Goal: Information Seeking & Learning: Learn about a topic

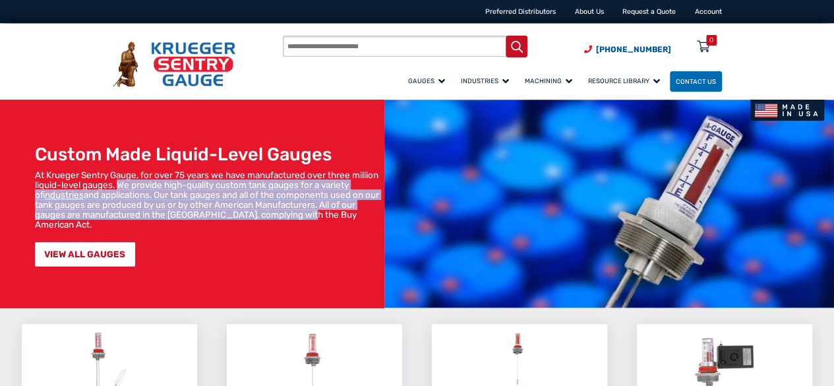
drag, startPoint x: 173, startPoint y: 181, endPoint x: 175, endPoint y: 221, distance: 40.3
click at [175, 221] on p "At [PERSON_NAME] Sentry Gauge, for over 75 years we have manufactured over thre…" at bounding box center [207, 199] width 345 height 59
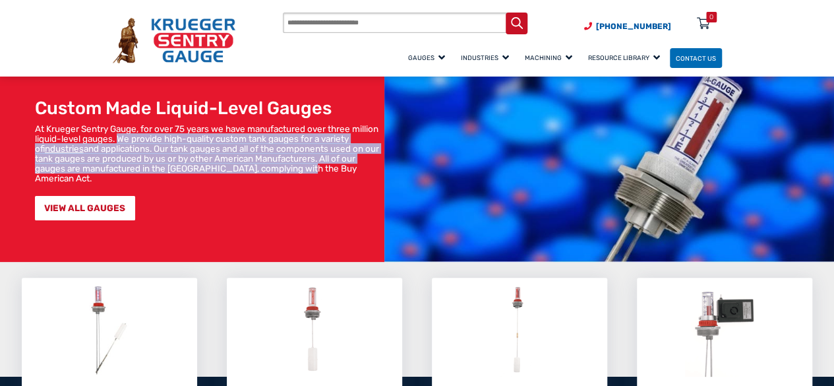
scroll to position [66, 0]
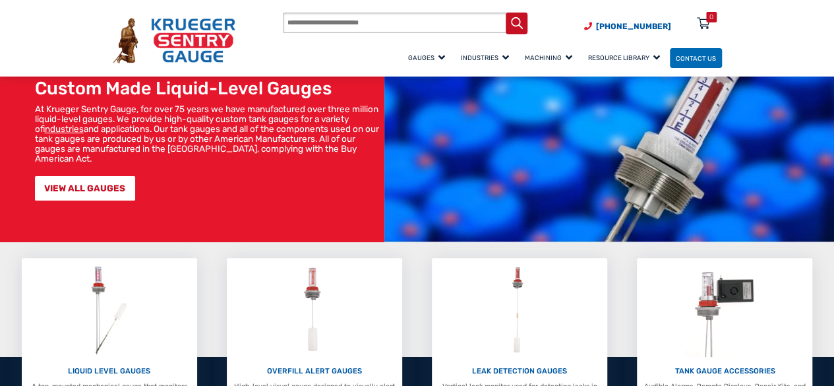
click at [166, 111] on p "At [PERSON_NAME] Sentry Gauge, for over 75 years we have manufactured over thre…" at bounding box center [207, 133] width 345 height 59
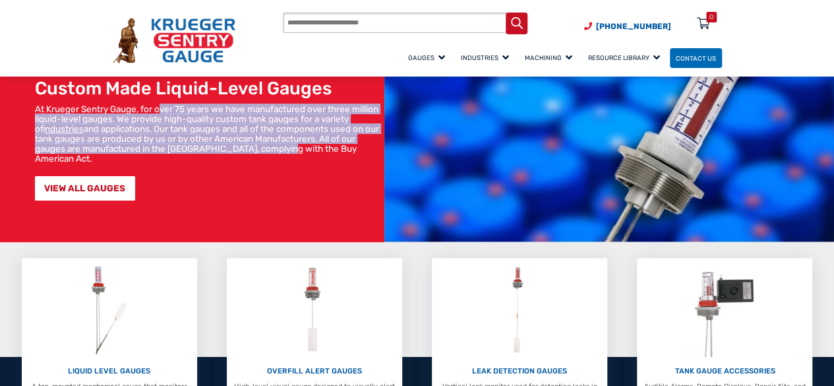
drag, startPoint x: 161, startPoint y: 110, endPoint x: 150, endPoint y: 164, distance: 54.4
click at [150, 164] on p "At [PERSON_NAME] Sentry Gauge, for over 75 years we have manufactured over thre…" at bounding box center [207, 133] width 345 height 59
click at [150, 164] on p "At Krueger Sentry Gauge, for over 75 years we have manufactured over three mill…" at bounding box center [207, 133] width 345 height 59
drag, startPoint x: 152, startPoint y: 154, endPoint x: 175, endPoint y: 102, distance: 57.3
click at [175, 102] on div "Custom Made Liquid-Level Gauges At Krueger Sentry Gauge, for over 75 years we h…" at bounding box center [192, 138] width 384 height 208
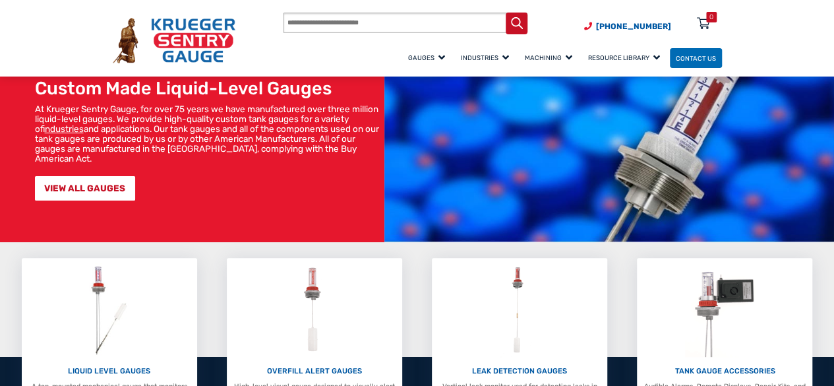
click at [173, 105] on p "At Krueger Sentry Gauge, for over 75 years we have manufactured over three mill…" at bounding box center [207, 133] width 345 height 59
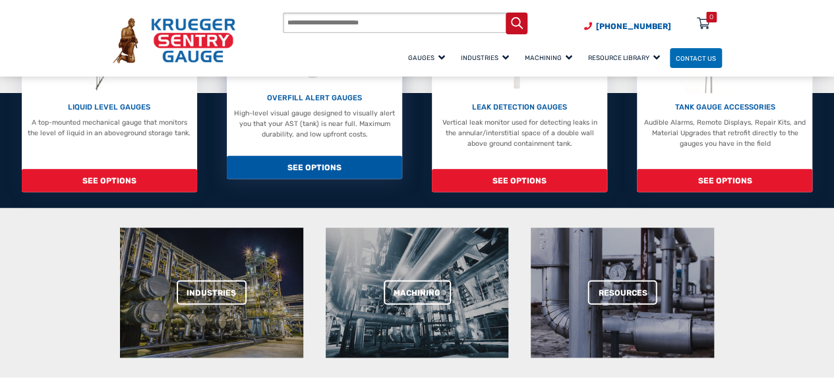
scroll to position [198, 0]
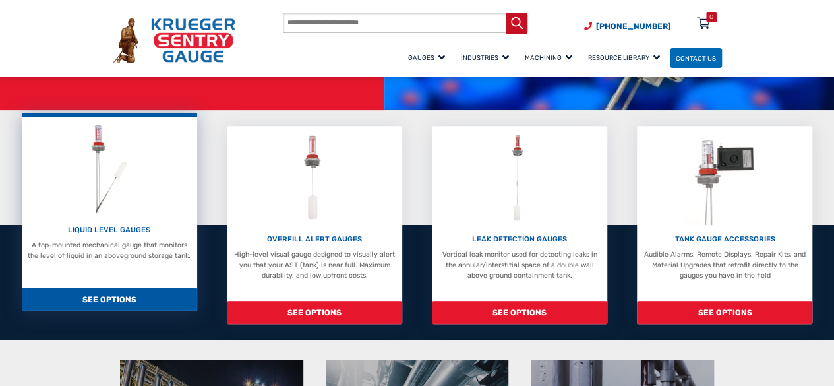
click at [140, 245] on p "A top-mounted mechanical gauge that monitors the level of liquid in an abovegro…" at bounding box center [109, 250] width 166 height 21
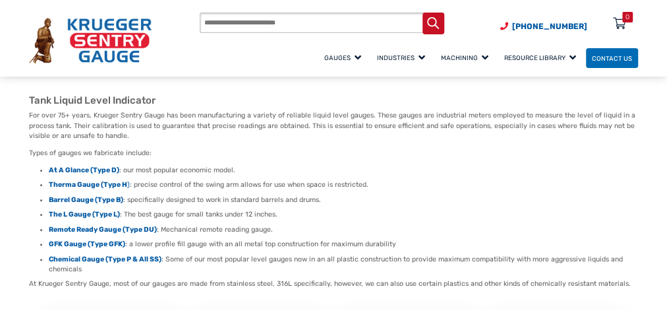
scroll to position [66, 0]
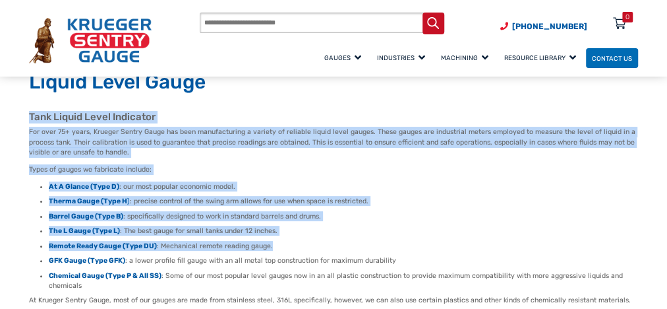
drag, startPoint x: 26, startPoint y: 118, endPoint x: 440, endPoint y: 240, distance: 431.1
click at [366, 212] on li "Barrel Gauge (Type B) : specifically designed to work in standard barrels and d…" at bounding box center [344, 216] width 590 height 10
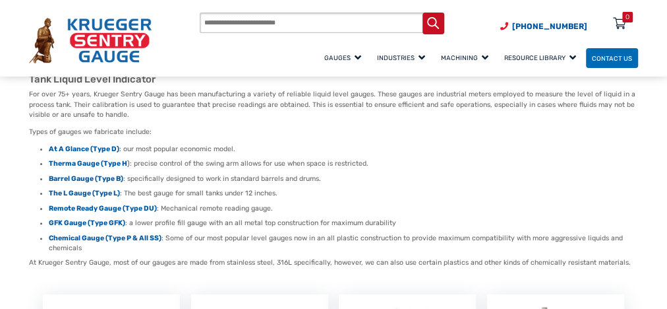
scroll to position [119, 0]
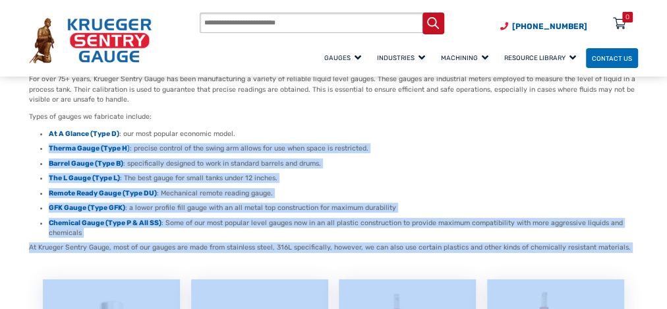
drag, startPoint x: 633, startPoint y: 247, endPoint x: 617, endPoint y: 125, distance: 123.0
click at [605, 162] on li "Barrel Gauge (Type B) : specifically designed to work in standard barrels and d…" at bounding box center [344, 163] width 590 height 10
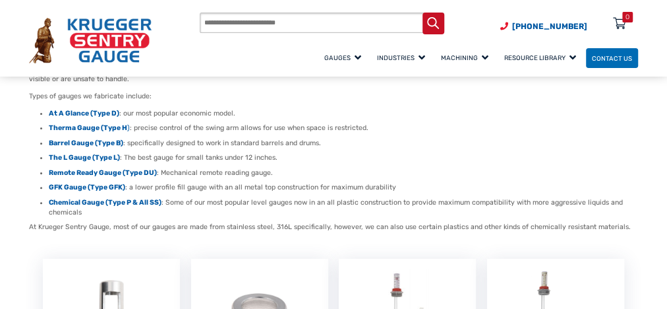
scroll to position [171, 0]
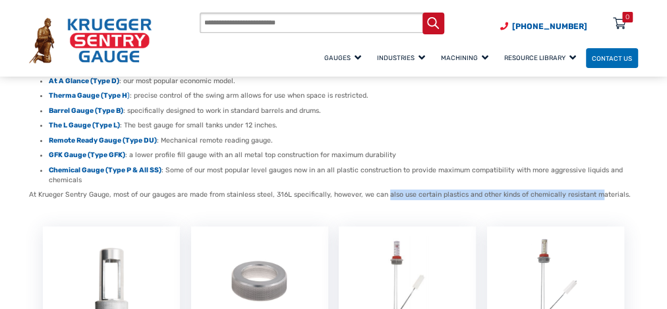
drag, startPoint x: 384, startPoint y: 197, endPoint x: 593, endPoint y: 199, distance: 209.1
click at [593, 199] on p "At Krueger Sentry Gauge, most of our gauges are made from stainless steel, 316L…" at bounding box center [333, 194] width 609 height 11
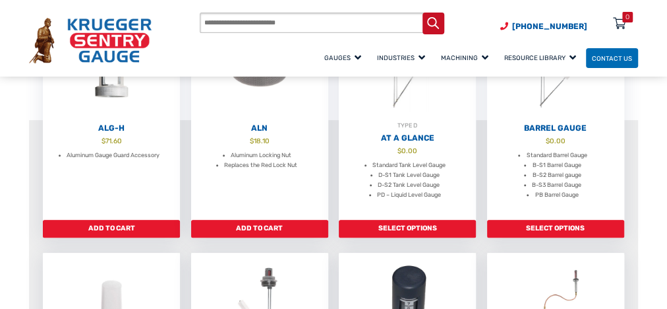
scroll to position [330, 0]
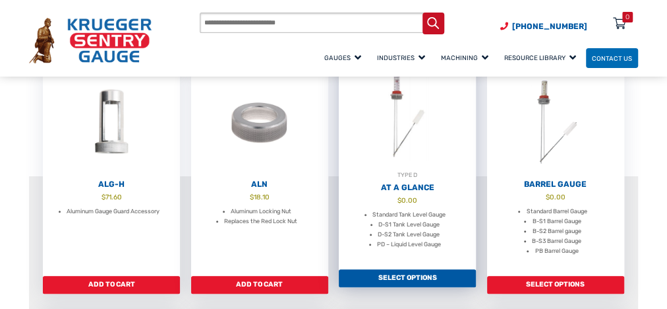
click at [404, 231] on li "D-S2 Tank Level Gauge" at bounding box center [409, 234] width 62 height 10
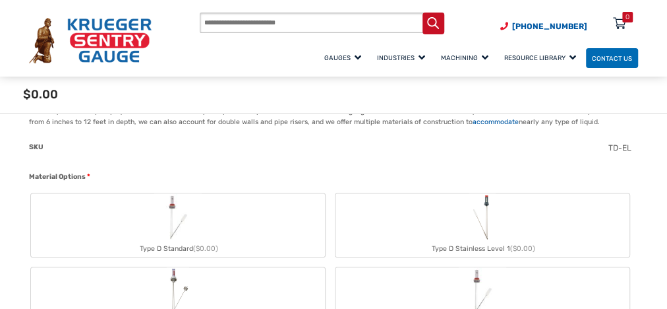
scroll to position [264, 0]
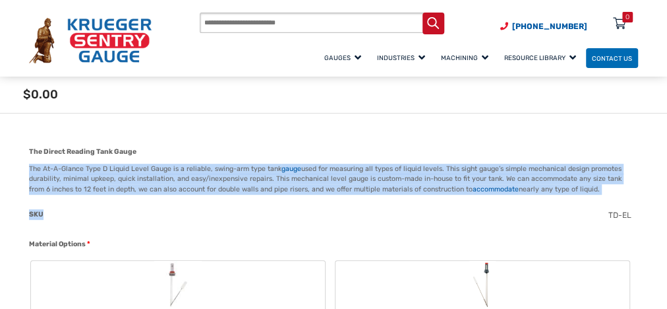
drag, startPoint x: 26, startPoint y: 169, endPoint x: 338, endPoint y: 208, distance: 313.6
drag, startPoint x: 449, startPoint y: 204, endPoint x: 234, endPoint y: 164, distance: 218.6
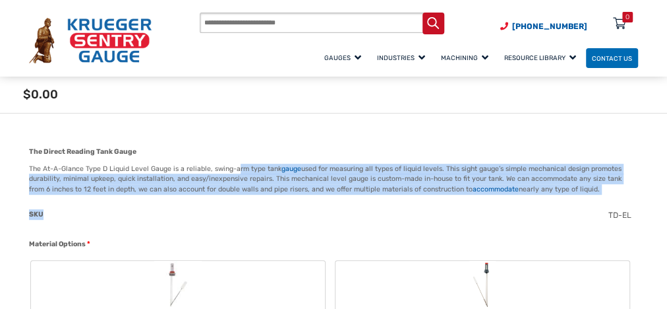
click at [235, 168] on p "The At-A-Glance Type D Liquid Level Gauge is a reliable, swing-arm type tank ga…" at bounding box center [333, 179] width 609 height 31
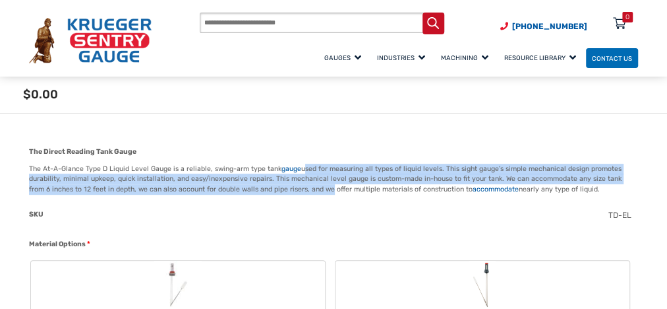
drag, startPoint x: 303, startPoint y: 164, endPoint x: 305, endPoint y: 189, distance: 24.5
click at [305, 189] on p "The At-A-Glance Type D Liquid Level Gauge is a reliable, swing-arm type tank ga…" at bounding box center [333, 179] width 609 height 31
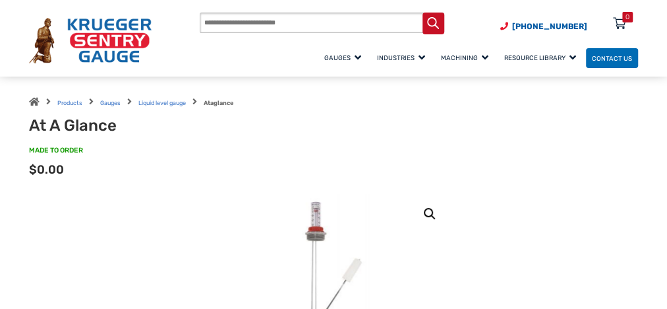
scroll to position [0, 0]
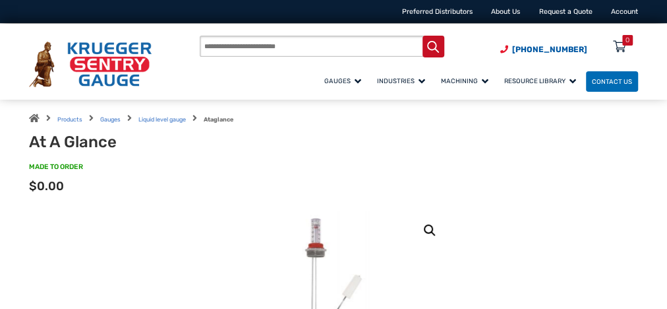
click at [305, 47] on input "Products search" at bounding box center [322, 46] width 245 height 21
type input "**********"
click at [423, 36] on button "Search" at bounding box center [434, 47] width 22 height 22
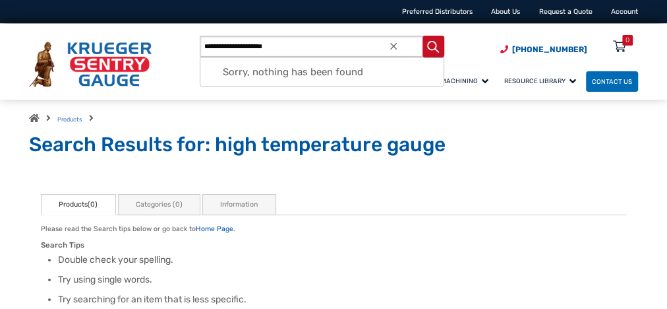
drag, startPoint x: 289, startPoint y: 44, endPoint x: 259, endPoint y: 44, distance: 29.7
click at [259, 44] on input "**********" at bounding box center [322, 46] width 245 height 21
drag, startPoint x: 219, startPoint y: 49, endPoint x: 196, endPoint y: 46, distance: 23.3
click at [196, 46] on div "**********" at bounding box center [333, 64] width 609 height 57
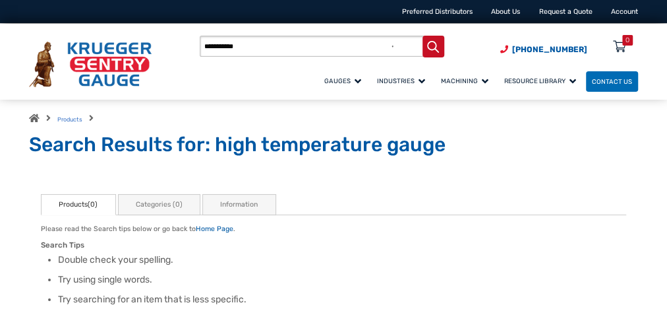
click at [253, 44] on input "**********" at bounding box center [322, 46] width 245 height 21
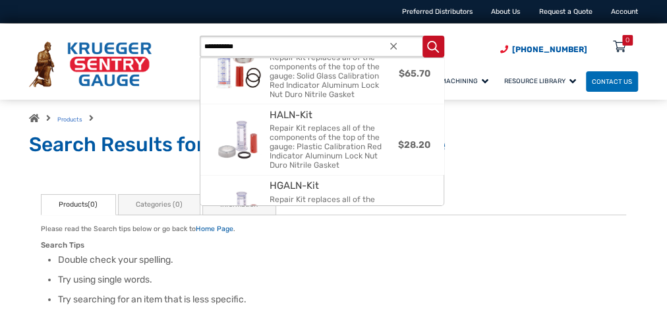
scroll to position [257, 0]
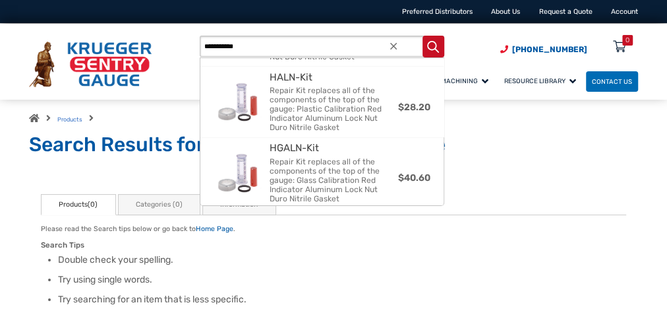
type input "**********"
